Goal: Check status: Check status

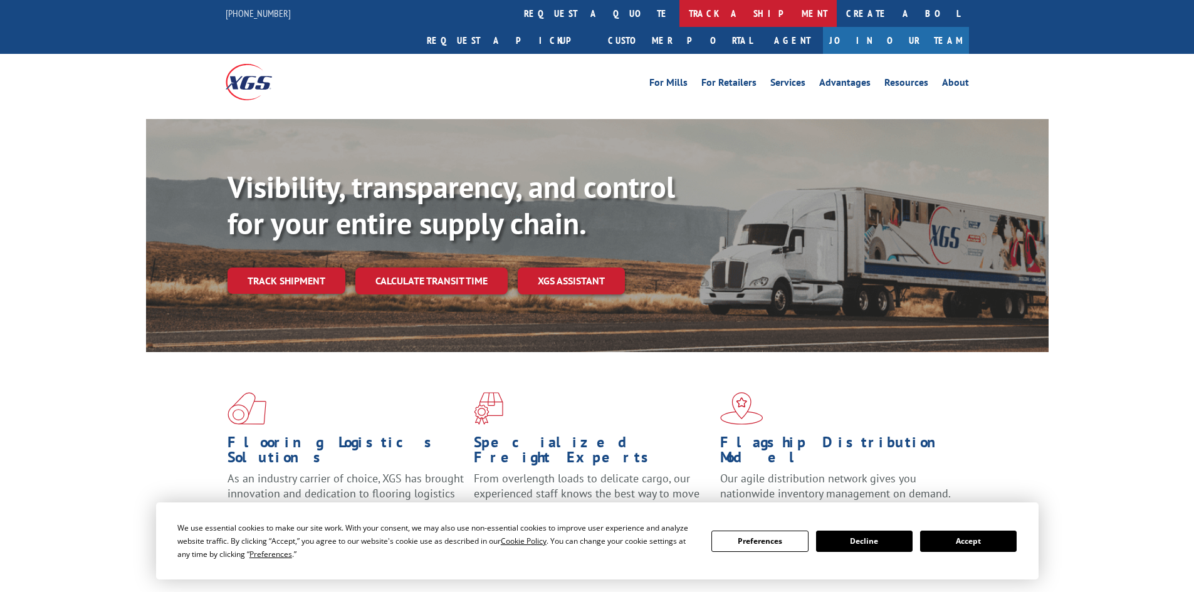
click at [679, 14] on link "track a shipment" at bounding box center [757, 13] width 157 height 27
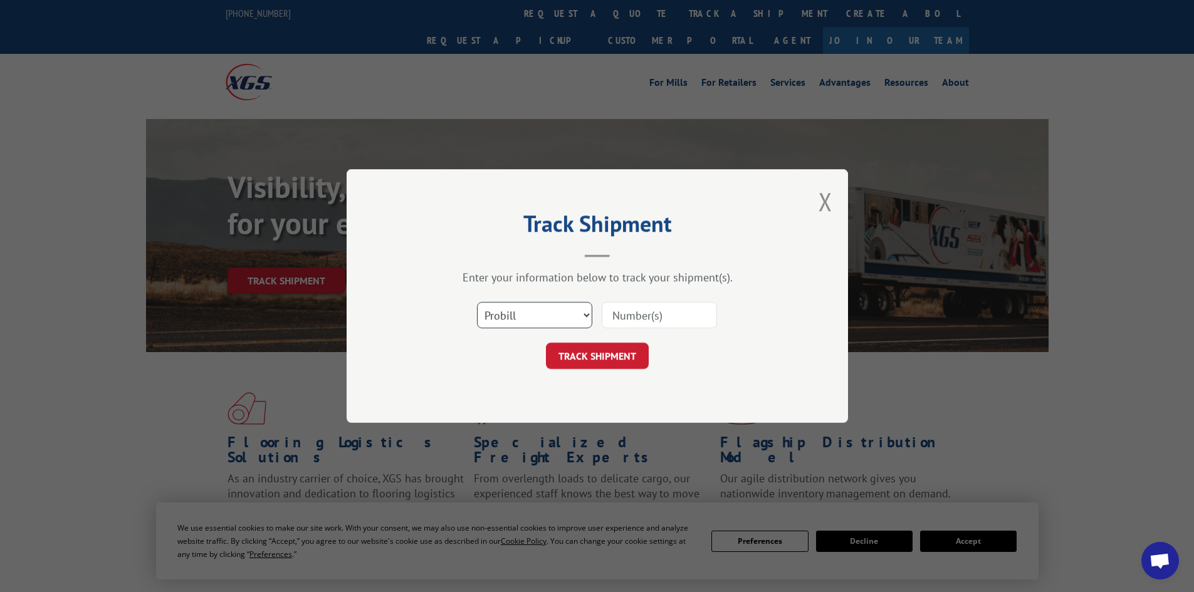
click at [534, 313] on select "Select category... Probill BOL PO" at bounding box center [534, 315] width 115 height 26
select select "bol"
click at [477, 302] on select "Select category... Probill BOL PO" at bounding box center [534, 315] width 115 height 26
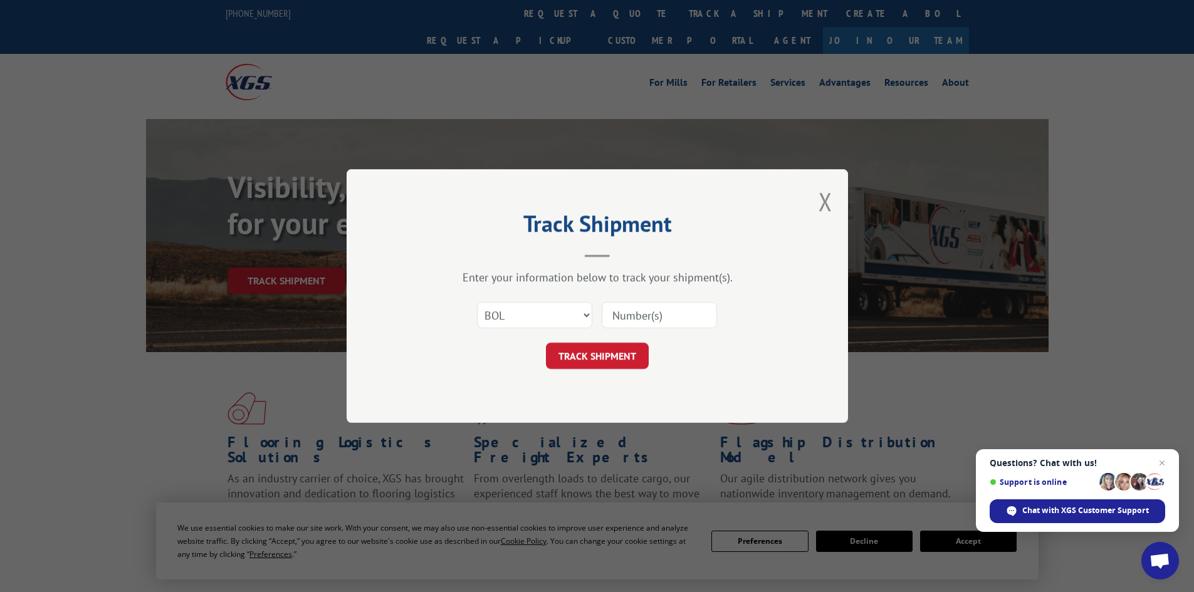
paste input "5576891"
type input "5576891"
click at [596, 362] on button "TRACK SHIPMENT" at bounding box center [597, 356] width 103 height 26
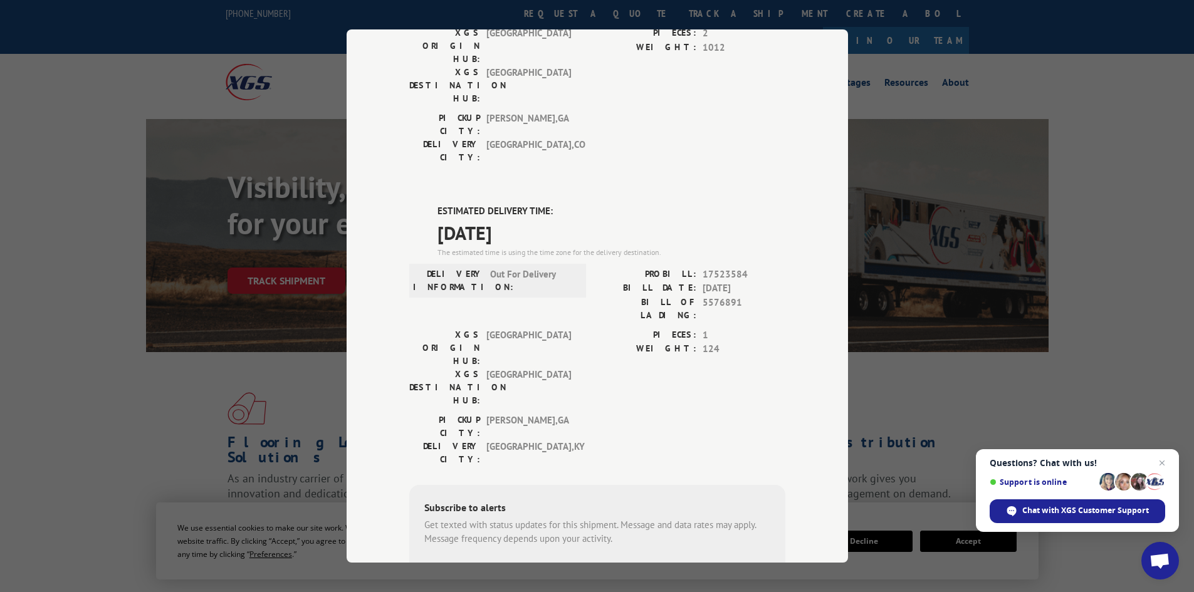
scroll to position [236, 0]
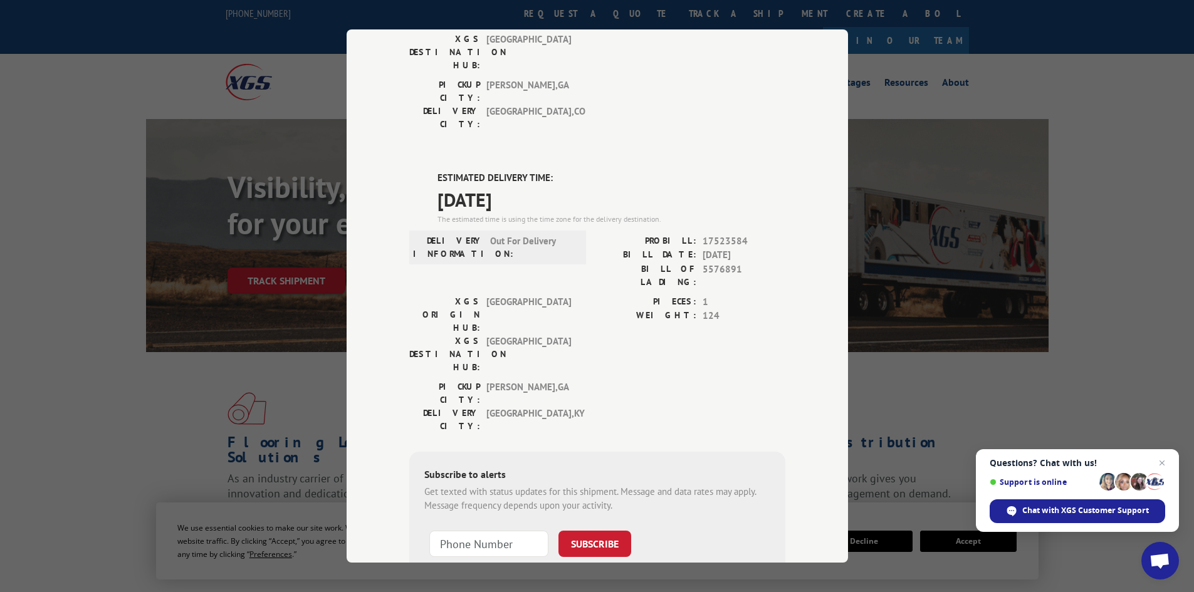
click at [72, 332] on div "Track Shipment DELIVERED DELIVERY INFORMATION: [DATE] 06:00 am P G PROBILL: 166…" at bounding box center [597, 296] width 1194 height 592
